Goal: Navigation & Orientation: Find specific page/section

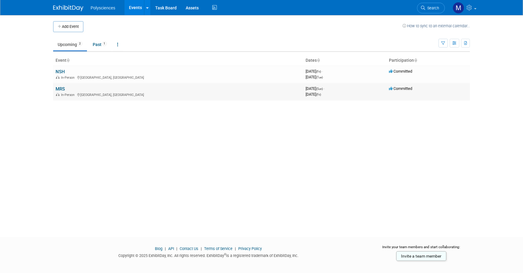
click at [64, 87] on link "MRS" at bounding box center [60, 88] width 9 height 5
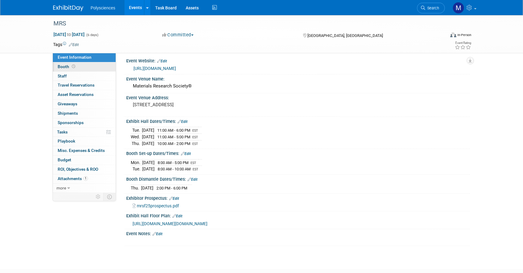
scroll to position [2, 0]
click at [86, 78] on link "0 Staff 0" at bounding box center [84, 76] width 63 height 9
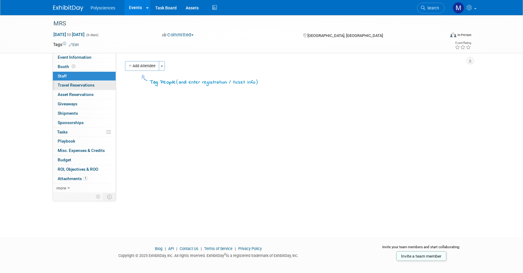
click at [85, 88] on link "0 Travel Reservations 0" at bounding box center [84, 85] width 63 height 9
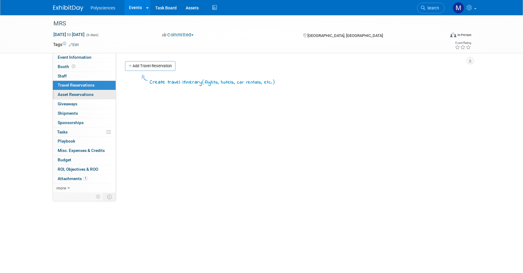
click at [89, 95] on span "Asset Reservations 0" at bounding box center [76, 94] width 36 height 5
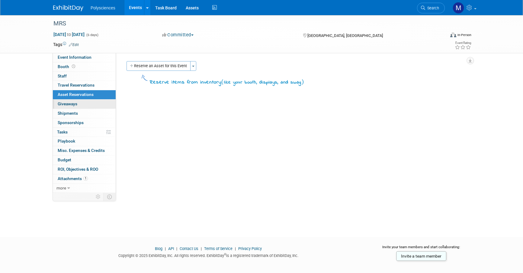
click at [88, 103] on link "0 Giveaways 0" at bounding box center [84, 103] width 63 height 9
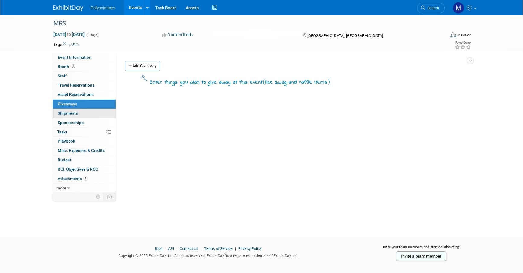
click at [90, 111] on link "0 Shipments 0" at bounding box center [84, 113] width 63 height 9
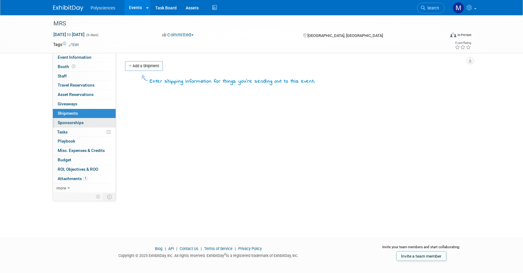
click at [90, 124] on link "0 Sponsorships 0" at bounding box center [84, 122] width 63 height 9
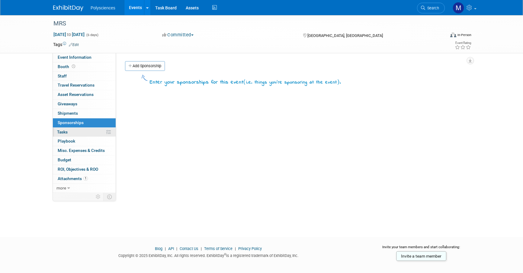
click at [92, 132] on link "0% Tasks 0%" at bounding box center [84, 131] width 63 height 9
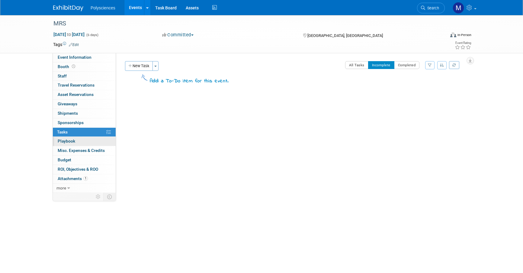
click at [87, 140] on link "0 Playbook 0" at bounding box center [84, 141] width 63 height 9
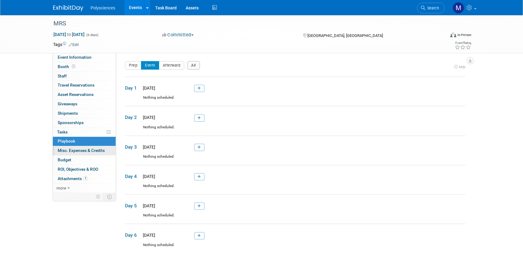
click at [89, 150] on span "Misc. Expenses & Credits 0" at bounding box center [81, 150] width 47 height 5
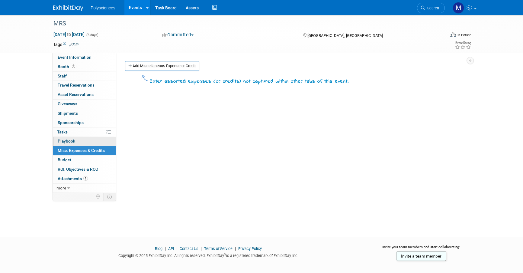
click at [83, 139] on link "0 Playbook 0" at bounding box center [84, 141] width 63 height 9
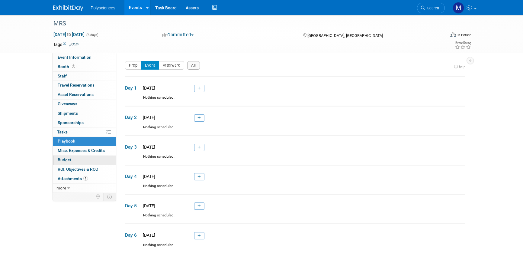
click at [84, 156] on link "Budget" at bounding box center [84, 159] width 63 height 9
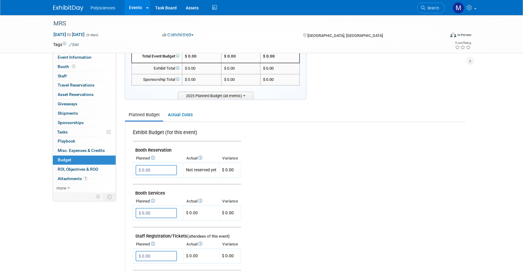
scroll to position [57, 0]
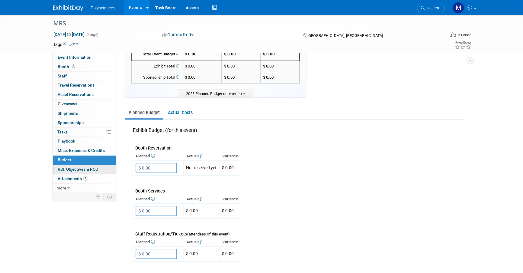
click at [84, 169] on span "ROI, Objectives & ROO 0" at bounding box center [78, 168] width 40 height 5
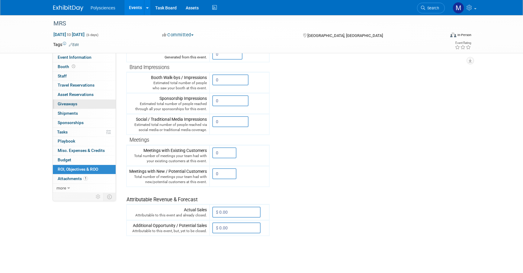
scroll to position [0, 0]
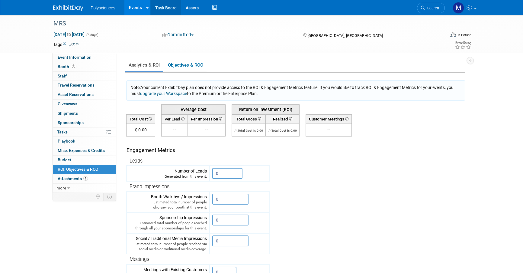
click at [162, 10] on link "Task Board" at bounding box center [166, 7] width 31 height 15
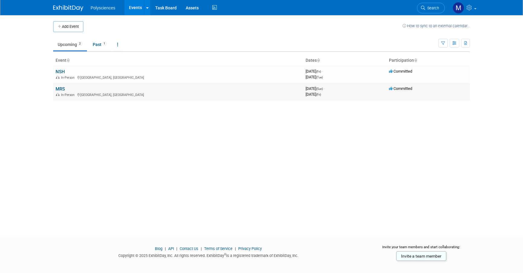
click at [56, 87] on link "MRS" at bounding box center [60, 88] width 9 height 5
